Goal: Task Accomplishment & Management: Complete application form

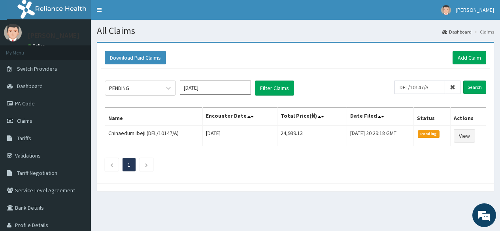
click at [412, 84] on input "DEL/10147/A" at bounding box center [419, 87] width 51 height 13
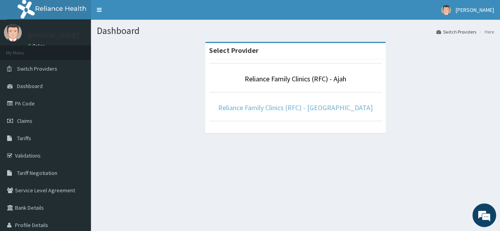
click at [260, 111] on link "Reliance Family Clinics (RFC) - Lekki" at bounding box center [295, 107] width 154 height 9
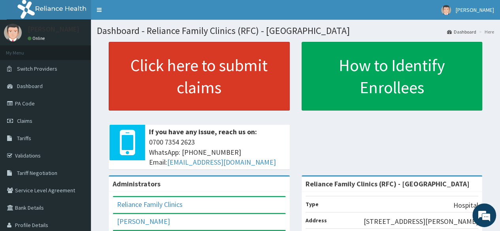
click at [223, 90] on link "Click here to submit claims" at bounding box center [199, 76] width 181 height 69
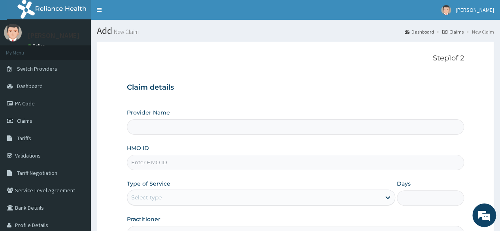
type input "Reliance Family Clinics (RFC) - Lekki"
click at [224, 161] on input "HMO ID" at bounding box center [295, 162] width 337 height 15
paste input "DEL/10147/A"
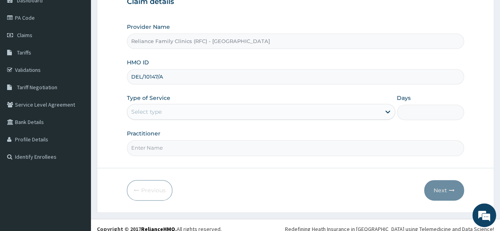
scroll to position [92, 0]
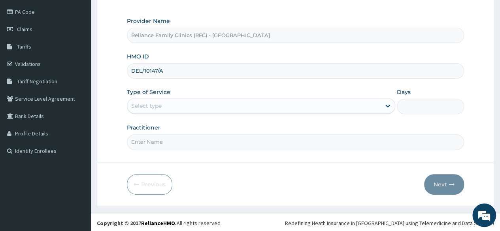
type input "DEL/10147/A"
click at [238, 139] on input "Practitioner" at bounding box center [295, 141] width 337 height 15
type input "locum"
click at [224, 109] on div "Select type" at bounding box center [253, 106] width 253 height 13
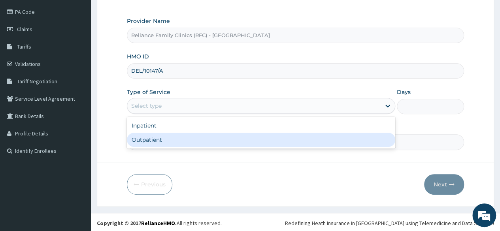
click at [206, 140] on div "Outpatient" at bounding box center [261, 140] width 268 height 14
type input "1"
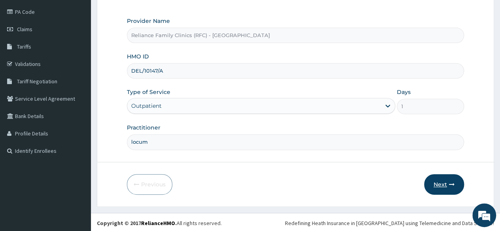
click at [434, 182] on button "Next" at bounding box center [444, 184] width 40 height 21
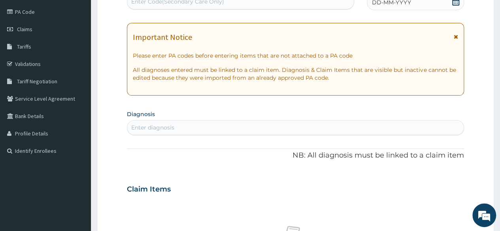
click at [208, 134] on div "Enter diagnosis" at bounding box center [295, 127] width 337 height 15
click at [201, 130] on div "Enter diagnosis" at bounding box center [295, 127] width 336 height 13
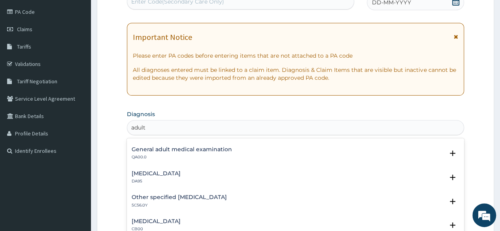
scroll to position [86, 0]
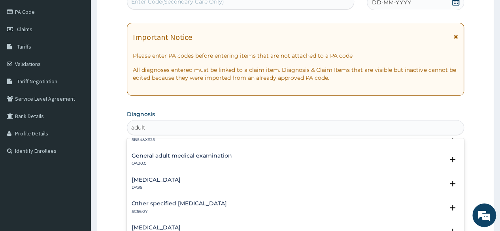
type input "adult"
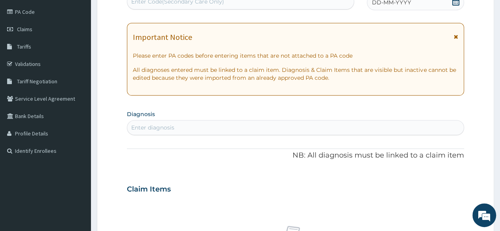
click at [143, 130] on div "Enter diagnosis" at bounding box center [152, 128] width 43 height 8
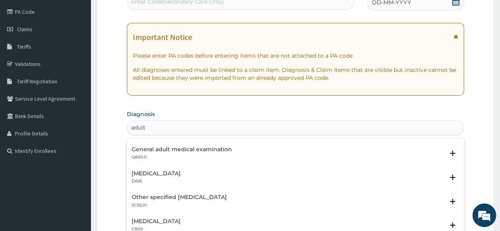
scroll to position [89, 0]
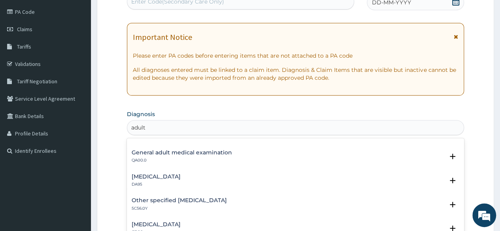
type input "adult"
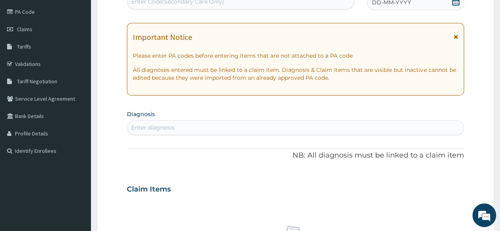
click at [172, 175] on div "PA Code / Prescription Code Enter Code(Secondary Care Only) Encounter Date DD-M…" at bounding box center [295, 188] width 337 height 409
